Goal: Transaction & Acquisition: Purchase product/service

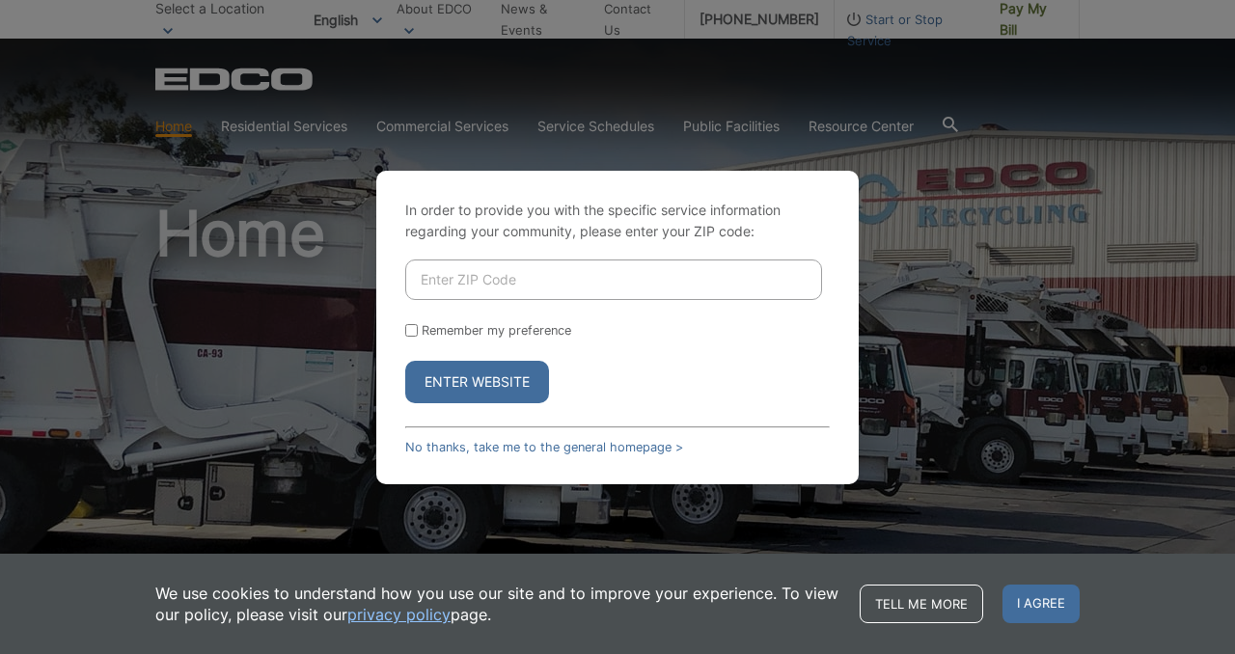
click at [507, 288] on input "Enter ZIP Code" at bounding box center [613, 280] width 417 height 41
type input "91950"
click at [405, 361] on button "Enter Website" at bounding box center [477, 382] width 144 height 42
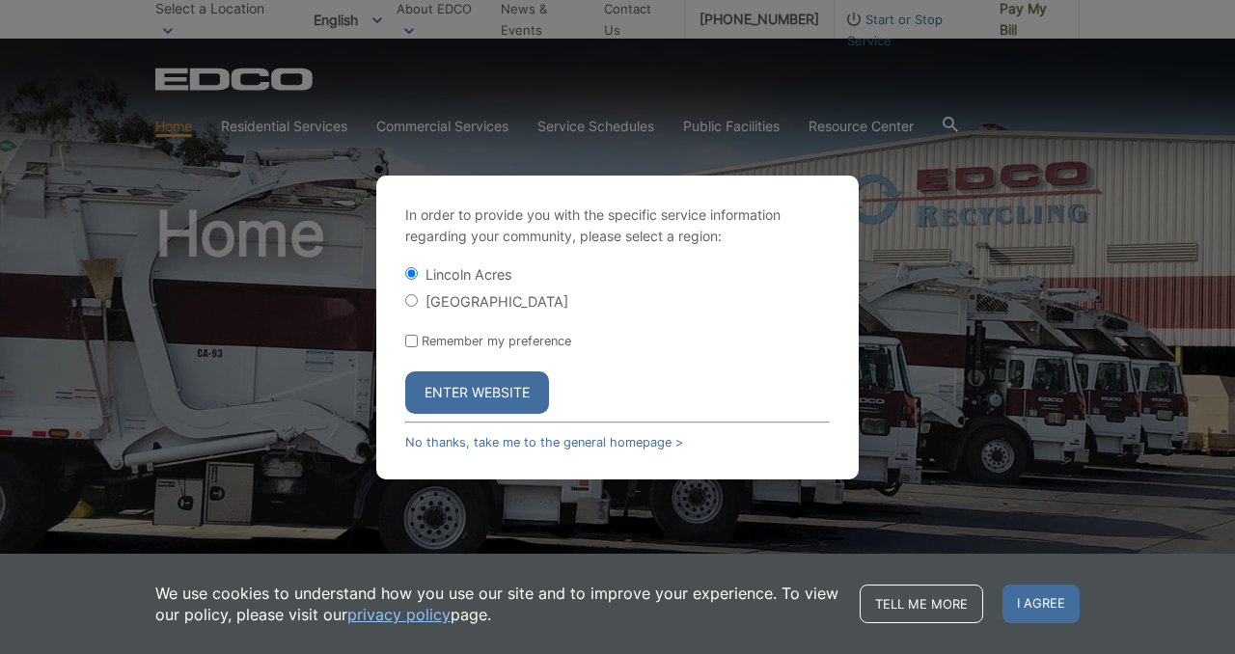
click at [413, 343] on input "Remember my preference" at bounding box center [411, 341] width 13 height 13
checkbox input "true"
click at [409, 299] on input "[GEOGRAPHIC_DATA]" at bounding box center [411, 300] width 13 height 13
radio input "true"
click at [475, 391] on button "Enter Website" at bounding box center [477, 393] width 144 height 42
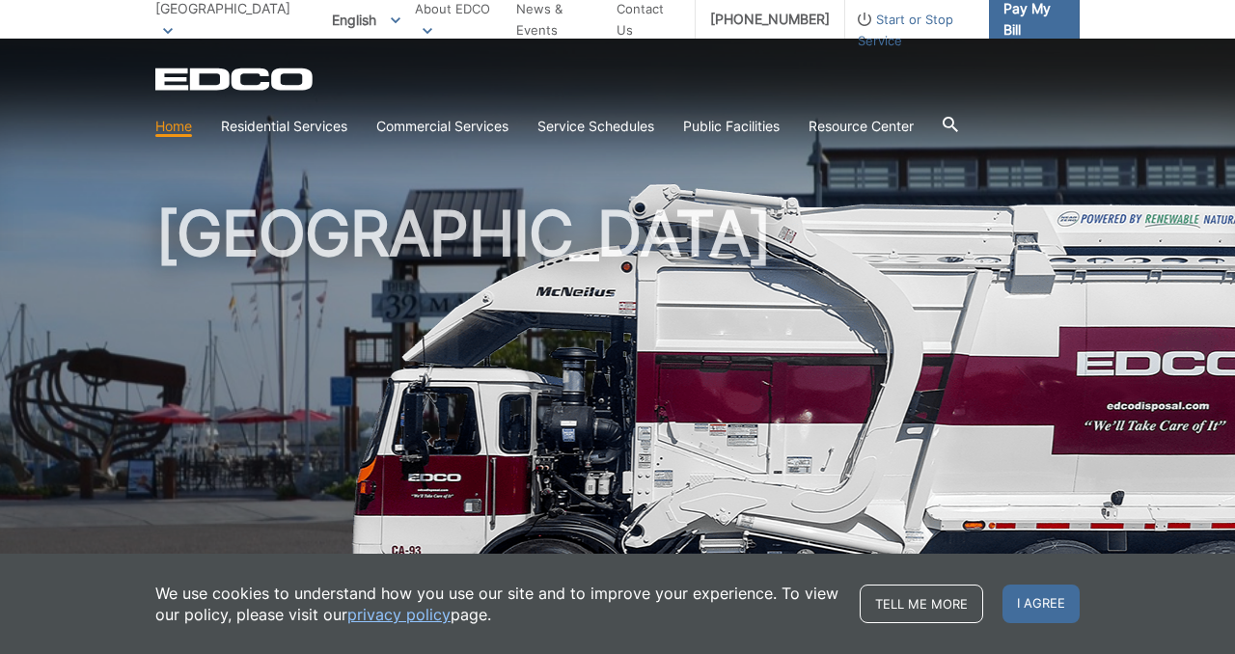
click at [1048, 27] on span "Pay My Bill" at bounding box center [1034, 19] width 61 height 42
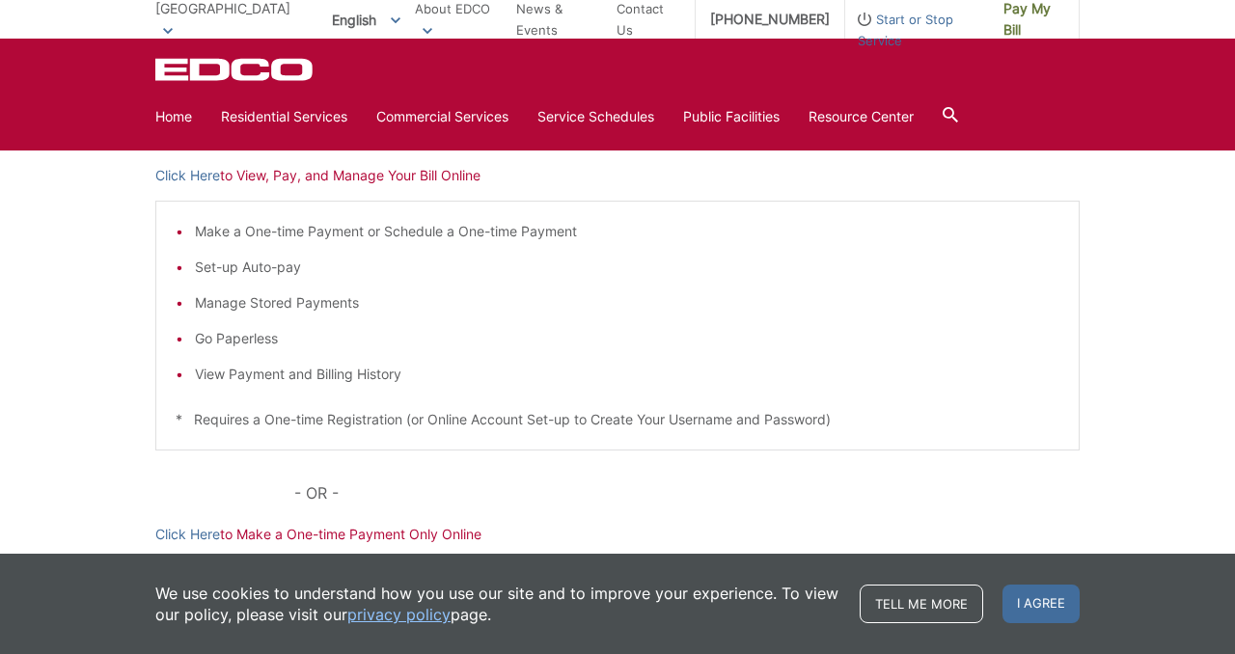
scroll to position [299, 0]
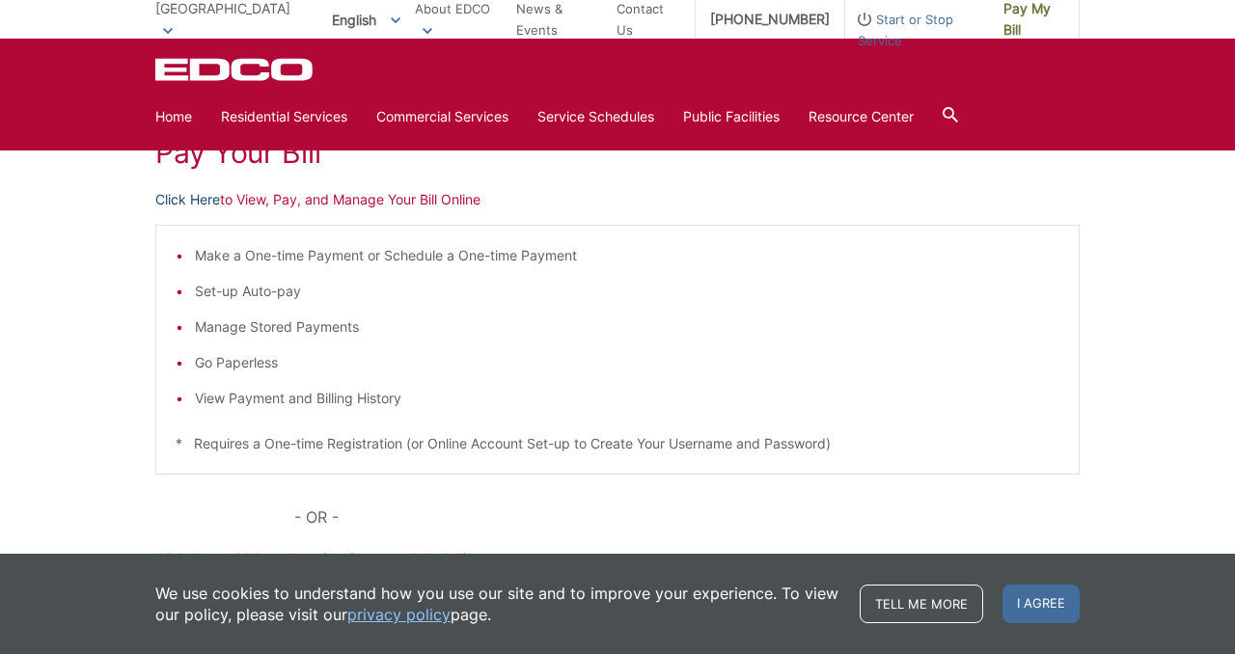
click at [171, 205] on link "Click Here" at bounding box center [187, 199] width 65 height 21
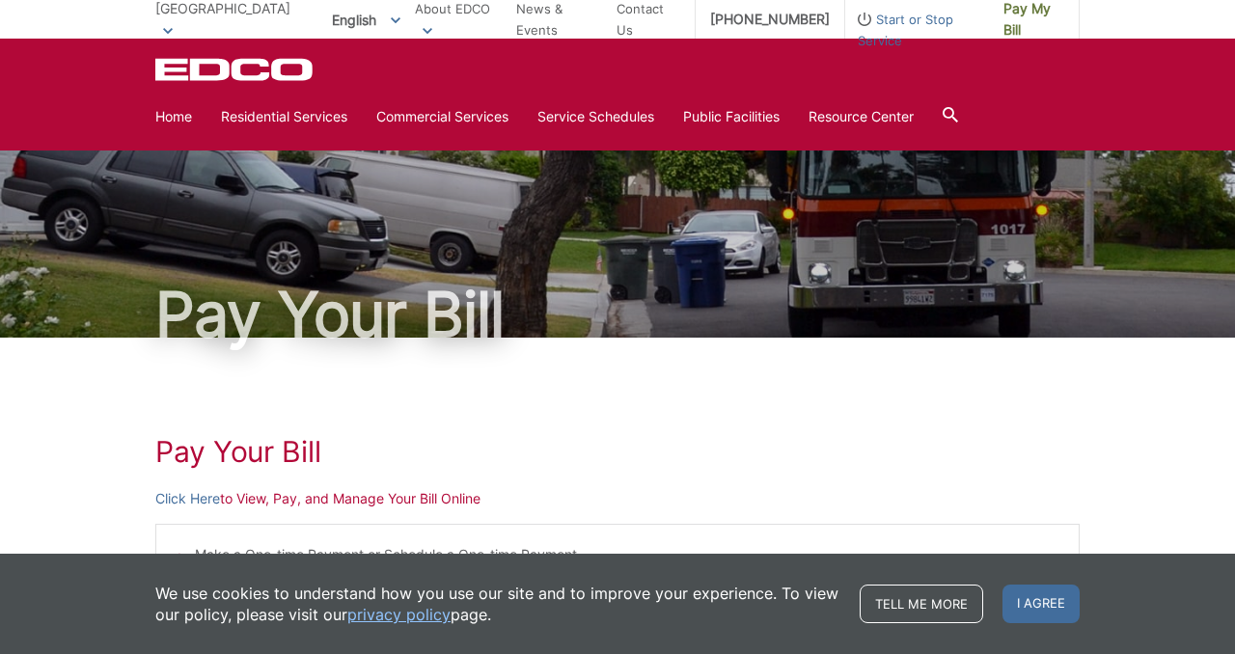
scroll to position [299, 0]
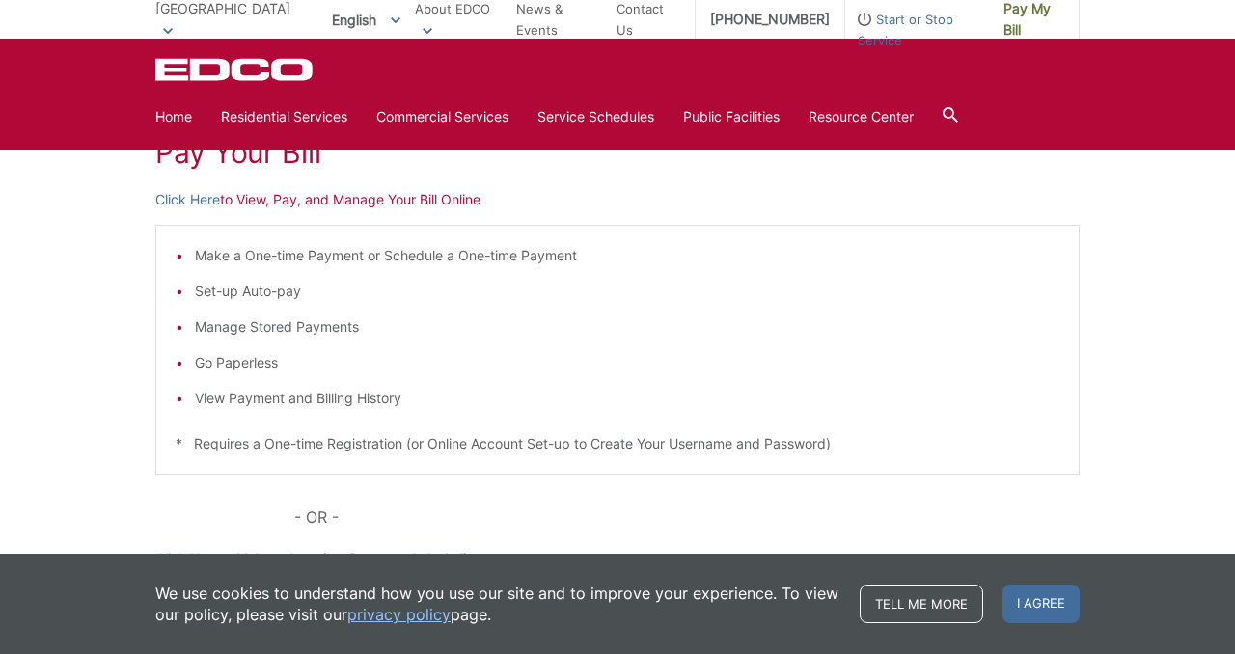
click at [194, 210] on div "Pay Your Bill Click Here to View, Pay, and Manage Your Bill Online Make a One-t…" at bounding box center [617, 428] width 925 height 778
click at [187, 203] on link "Click Here" at bounding box center [187, 199] width 65 height 21
